Goal: Task Accomplishment & Management: Complete application form

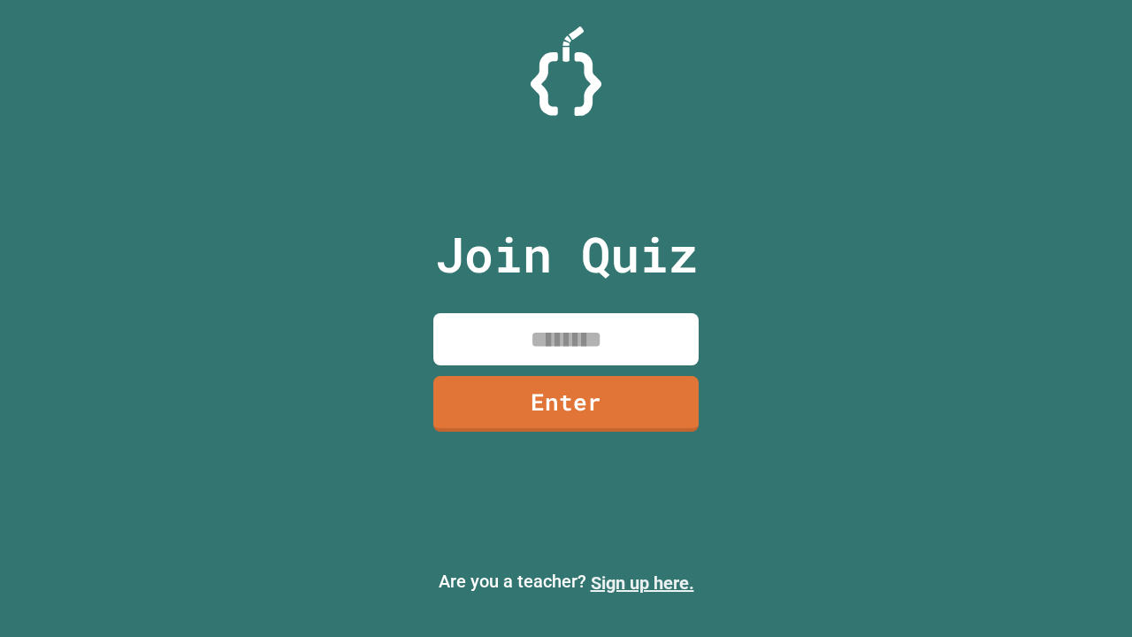
click at [642, 583] on link "Sign up here." at bounding box center [642, 582] width 103 height 21
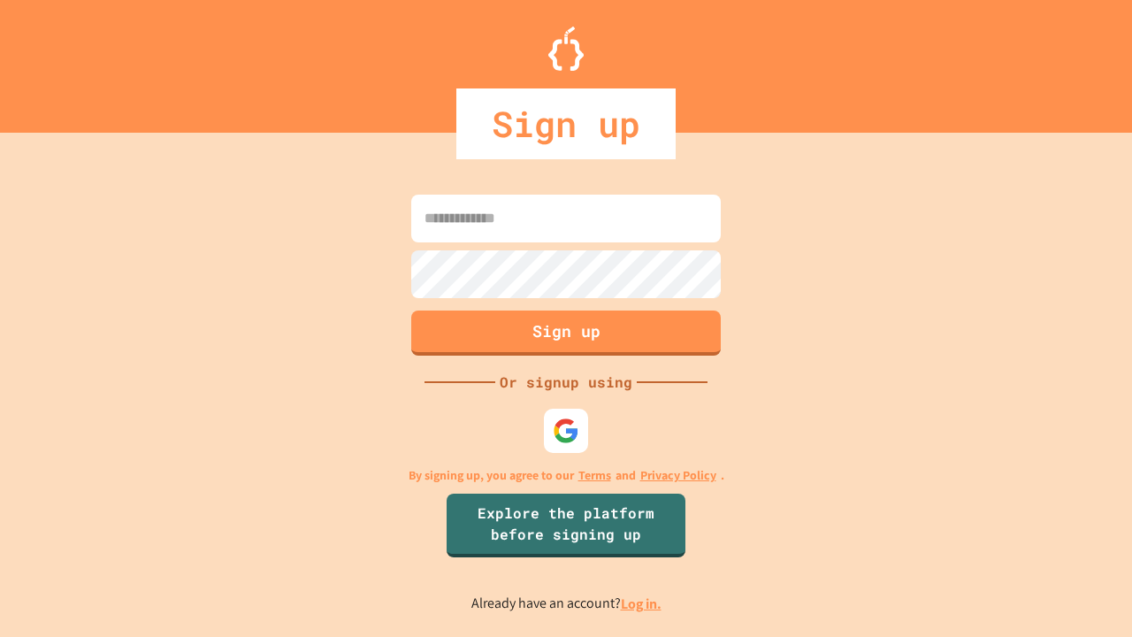
click at [642, 603] on link "Log in." at bounding box center [641, 603] width 41 height 19
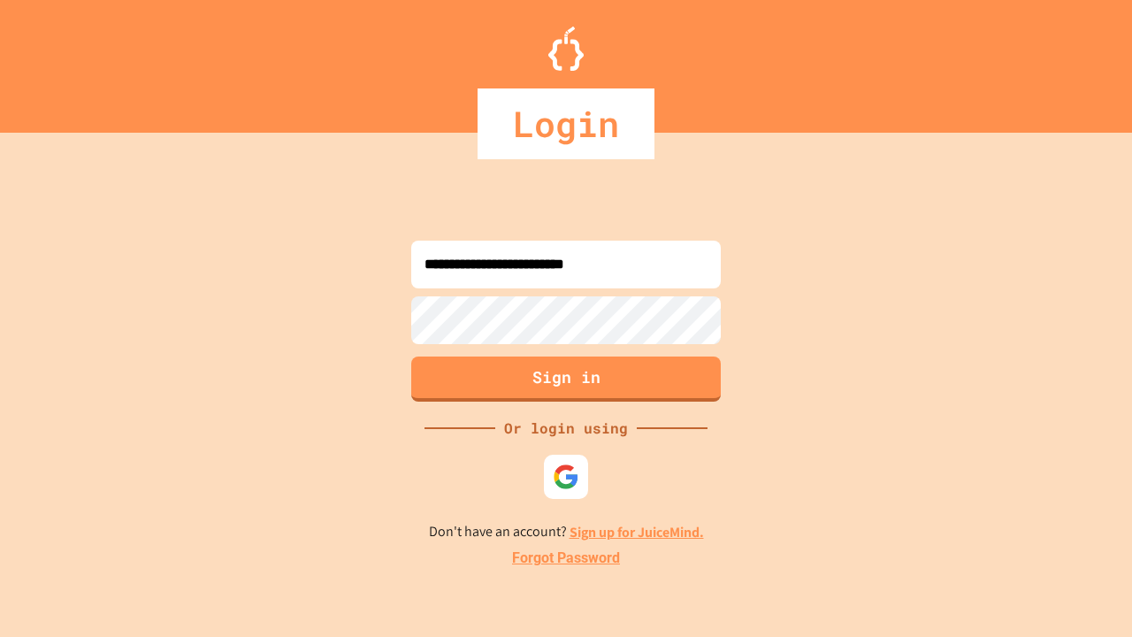
type input "**********"
